Goal: Task Accomplishment & Management: Manage account settings

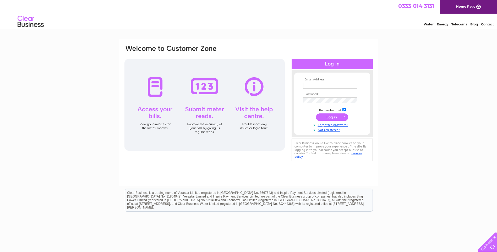
type input "[EMAIL_ADDRESS][DOMAIN_NAME]"
click at [335, 115] on input "submit" at bounding box center [332, 116] width 32 height 7
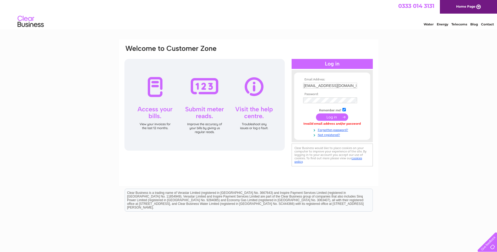
click at [327, 116] on input "submit" at bounding box center [332, 116] width 32 height 7
